Goal: Transaction & Acquisition: Purchase product/service

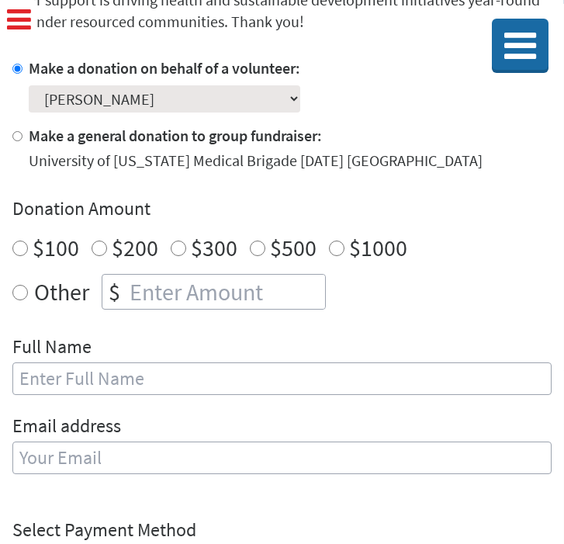
scroll to position [375, 0]
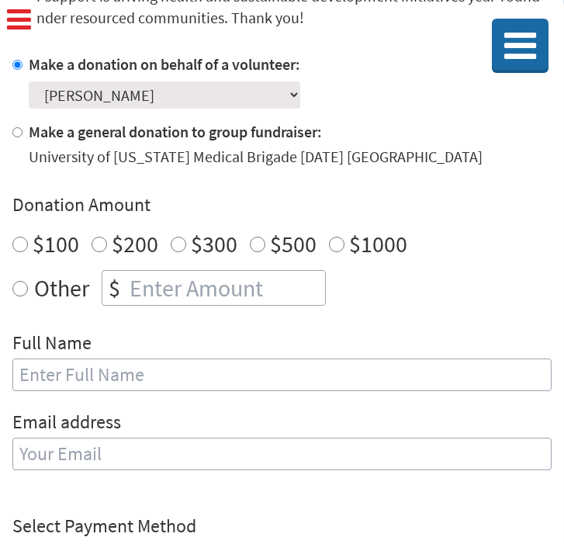
click at [227, 92] on select "Select a volunteer... [PERSON_NAME] [PERSON_NAME] [PERSON_NAME] [PERSON_NAME]" at bounding box center [165, 95] width 272 height 27
click at [29, 82] on select "Select a volunteer... [PERSON_NAME] [PERSON_NAME] [PERSON_NAME] [PERSON_NAME]" at bounding box center [165, 95] width 272 height 27
click at [255, 47] on section "Make a Donation Your donation to Global Brigades USA is sincerely appreciated a…" at bounding box center [281, 388] width 539 height 943
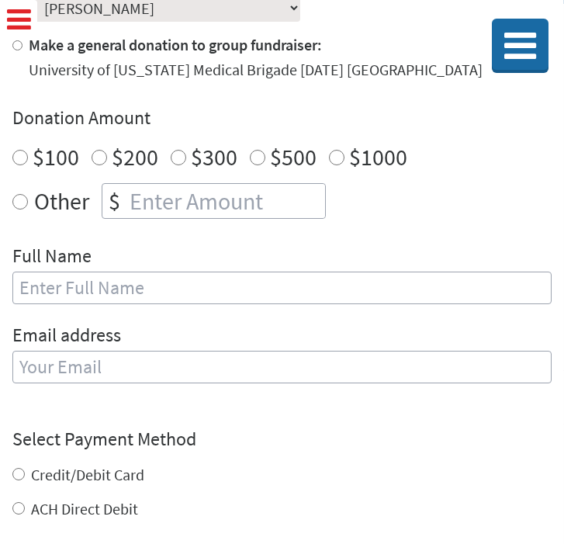
scroll to position [465, 0]
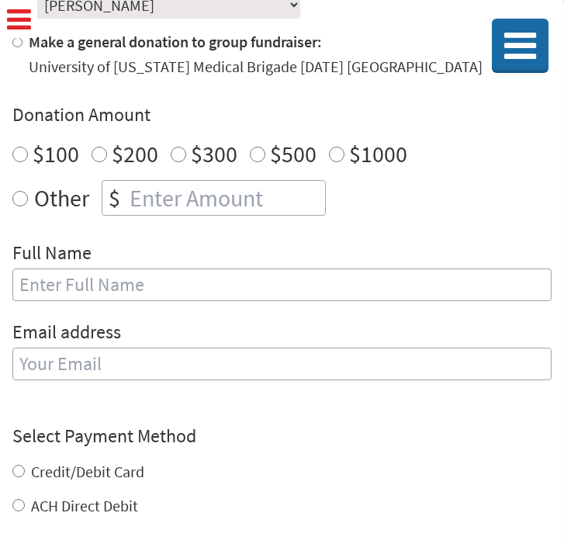
click at [201, 106] on h4 "Donation Amount" at bounding box center [281, 114] width 539 height 25
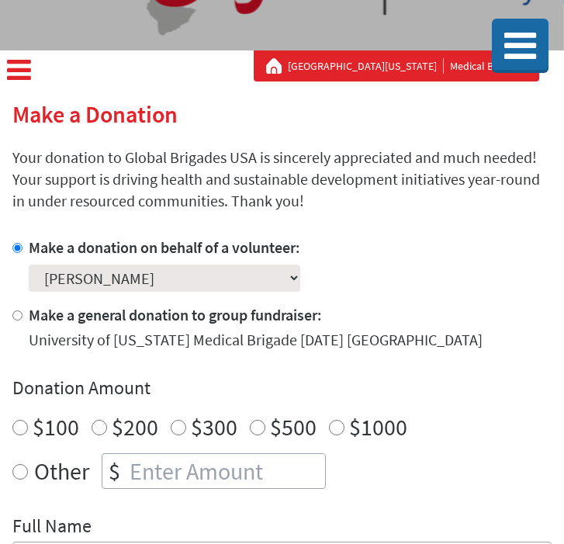
scroll to position [0, 0]
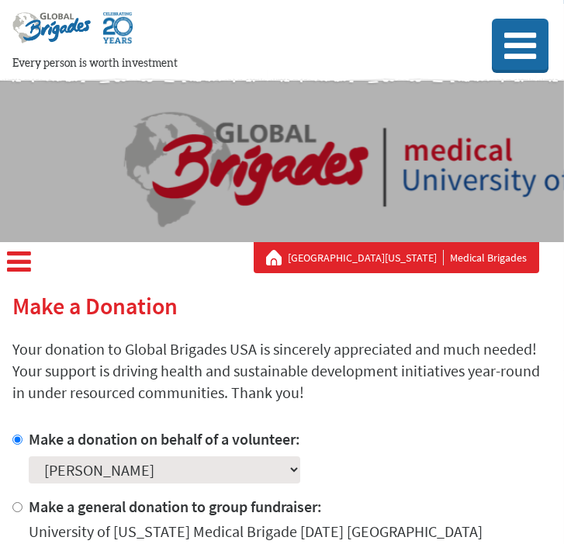
click at [244, 352] on p "Your donation to Global Brigades USA is sincerely appreciated and much needed! …" at bounding box center [281, 370] width 539 height 65
click at [145, 47] on div at bounding box center [281, 33] width 539 height 43
click at [546, 38] on button at bounding box center [520, 45] width 57 height 51
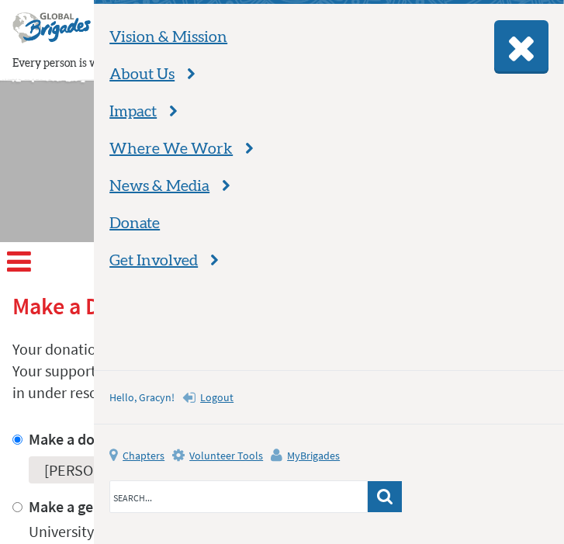
click at [545, 38] on button at bounding box center [521, 45] width 54 height 51
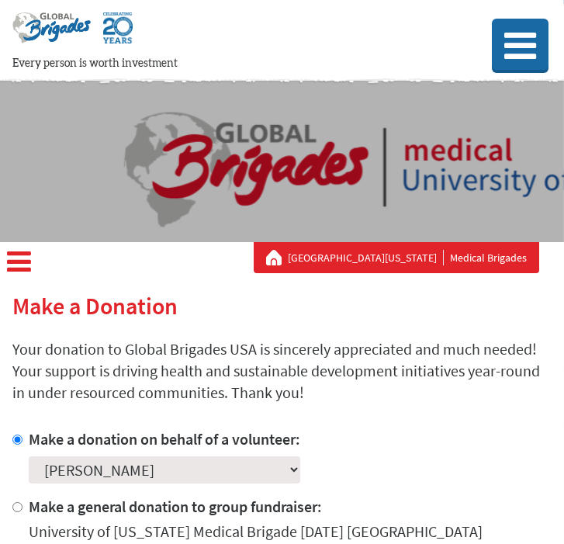
click at [102, 218] on div "University Of [US_STATE] Medical Brigades" at bounding box center [282, 161] width 564 height 161
